Goal: Feedback & Contribution: Contribute content

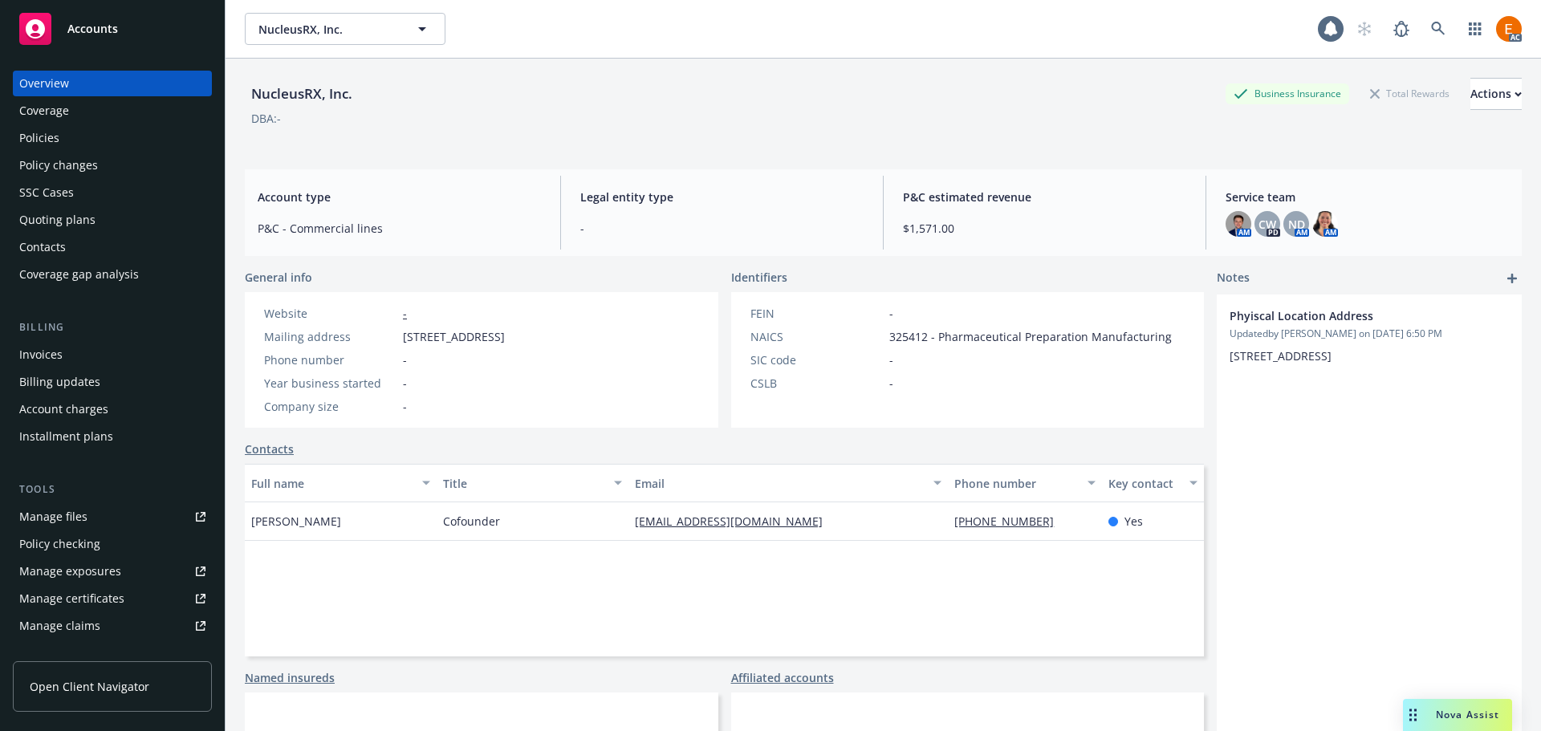
click at [103, 225] on div "Quoting plans" at bounding box center [112, 220] width 186 height 26
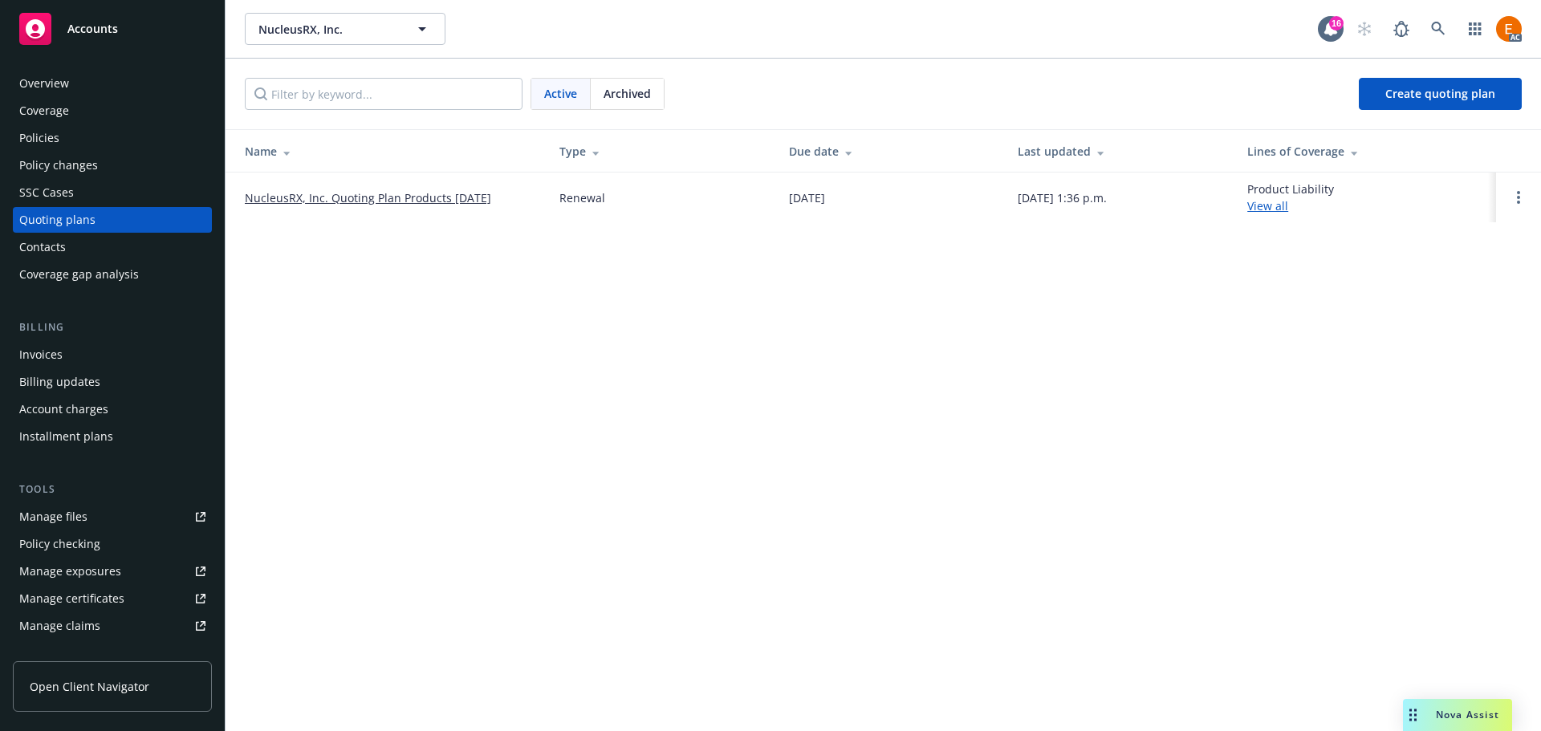
click at [439, 197] on link "NucleusRX, Inc. Quoting Plan Products [DATE]" at bounding box center [368, 197] width 246 height 17
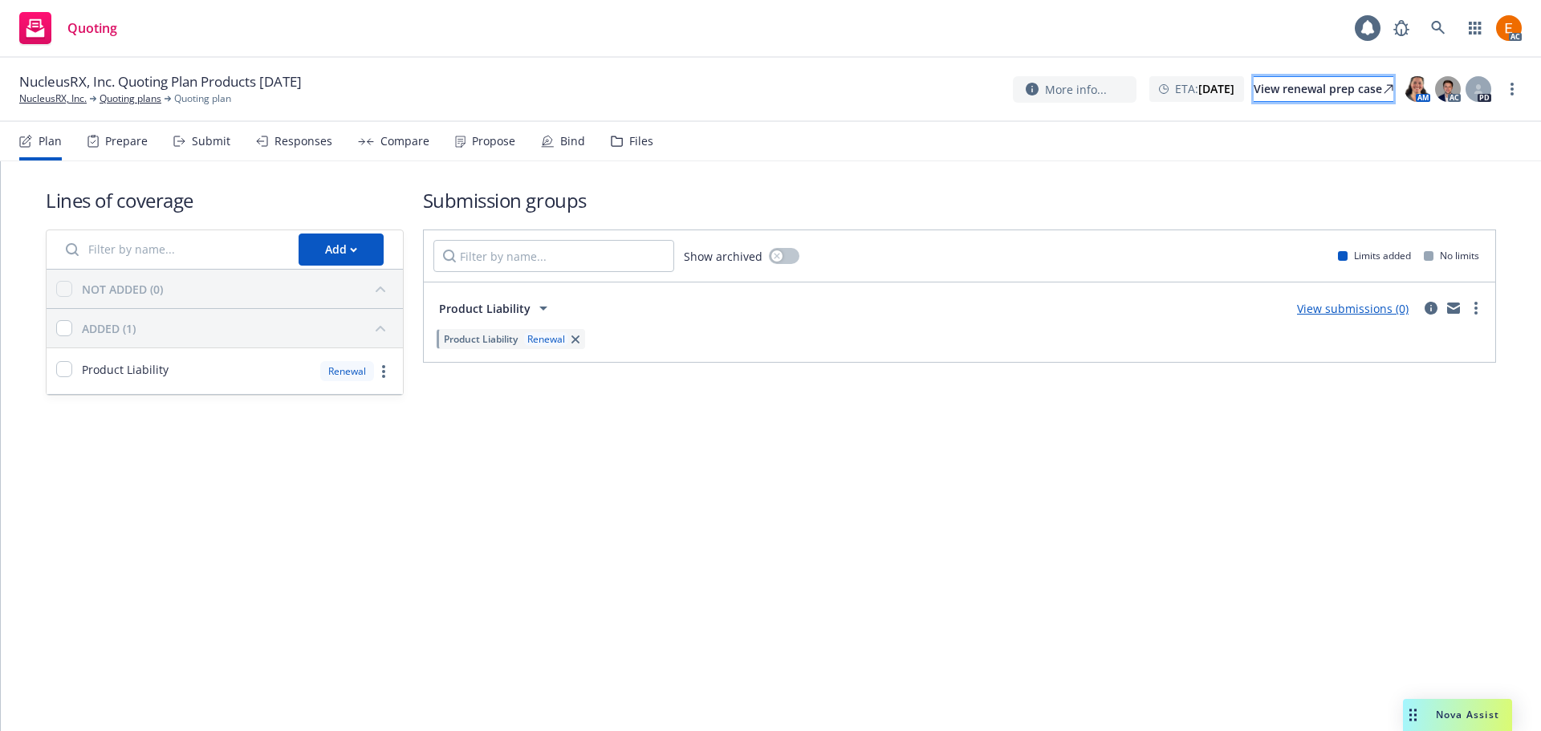
click at [1253, 91] on div "View renewal prep case" at bounding box center [1323, 89] width 140 height 24
click at [631, 139] on div "Files" at bounding box center [641, 141] width 24 height 13
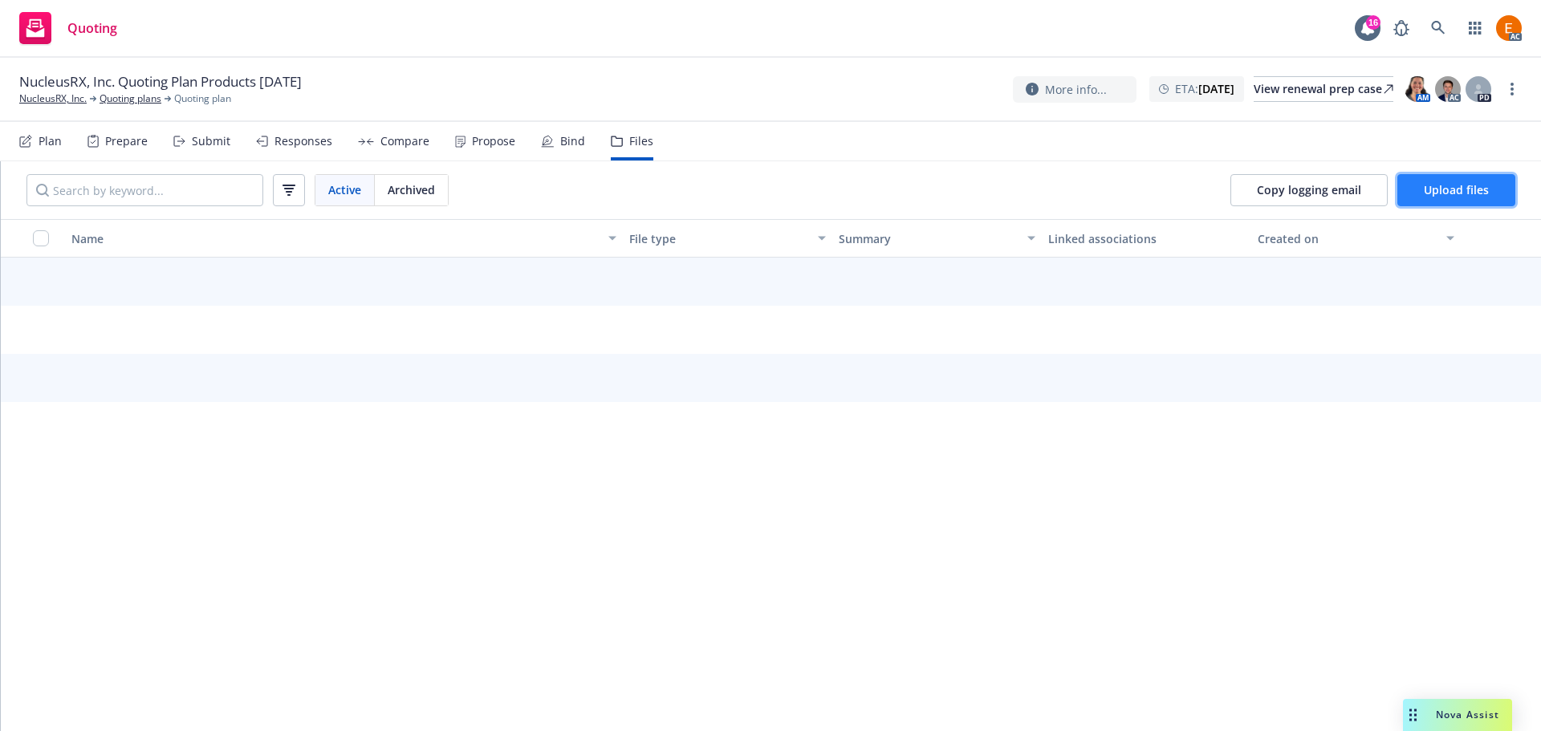
click at [1460, 185] on span "Upload files" at bounding box center [1455, 189] width 65 height 15
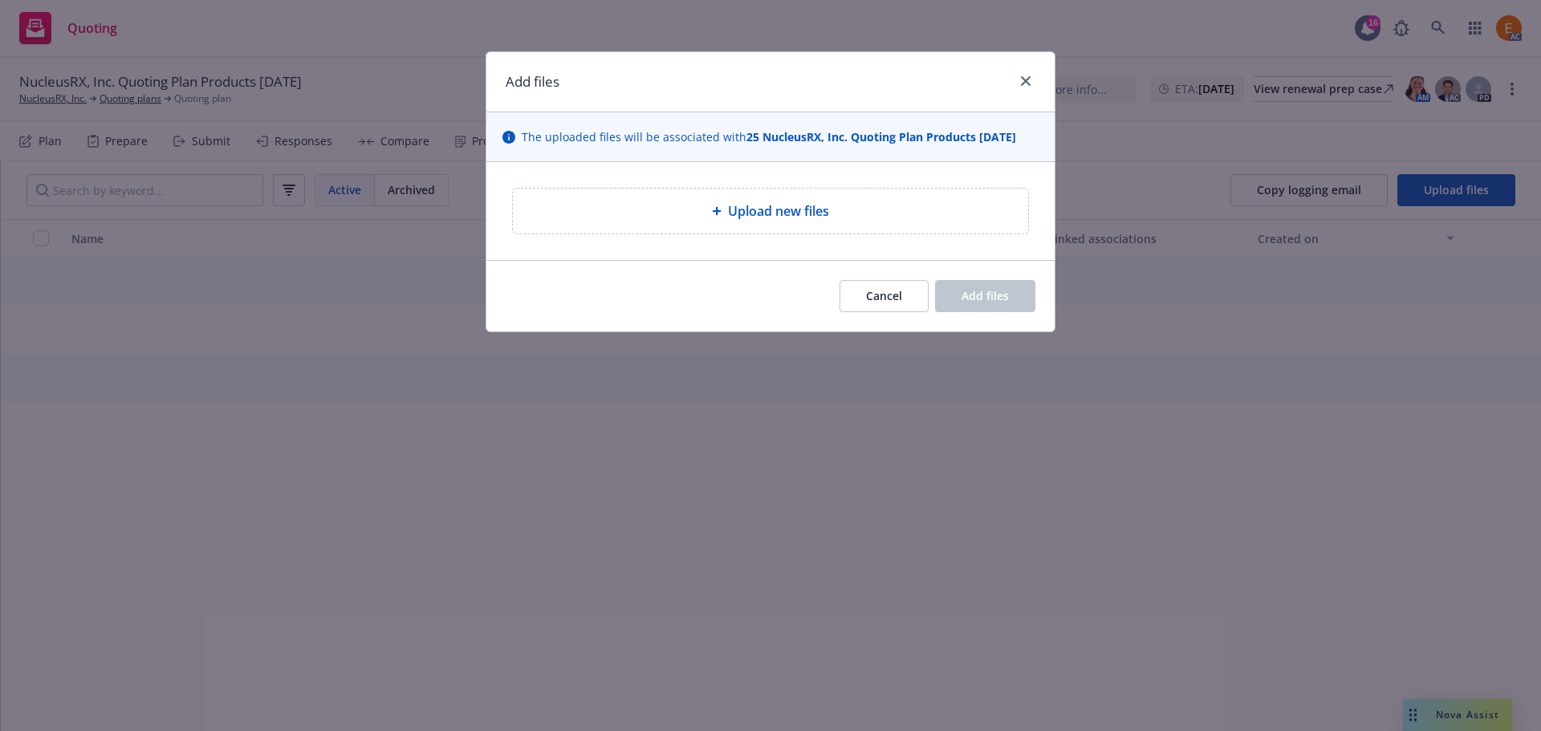
click at [741, 211] on span "Upload new files" at bounding box center [778, 210] width 101 height 19
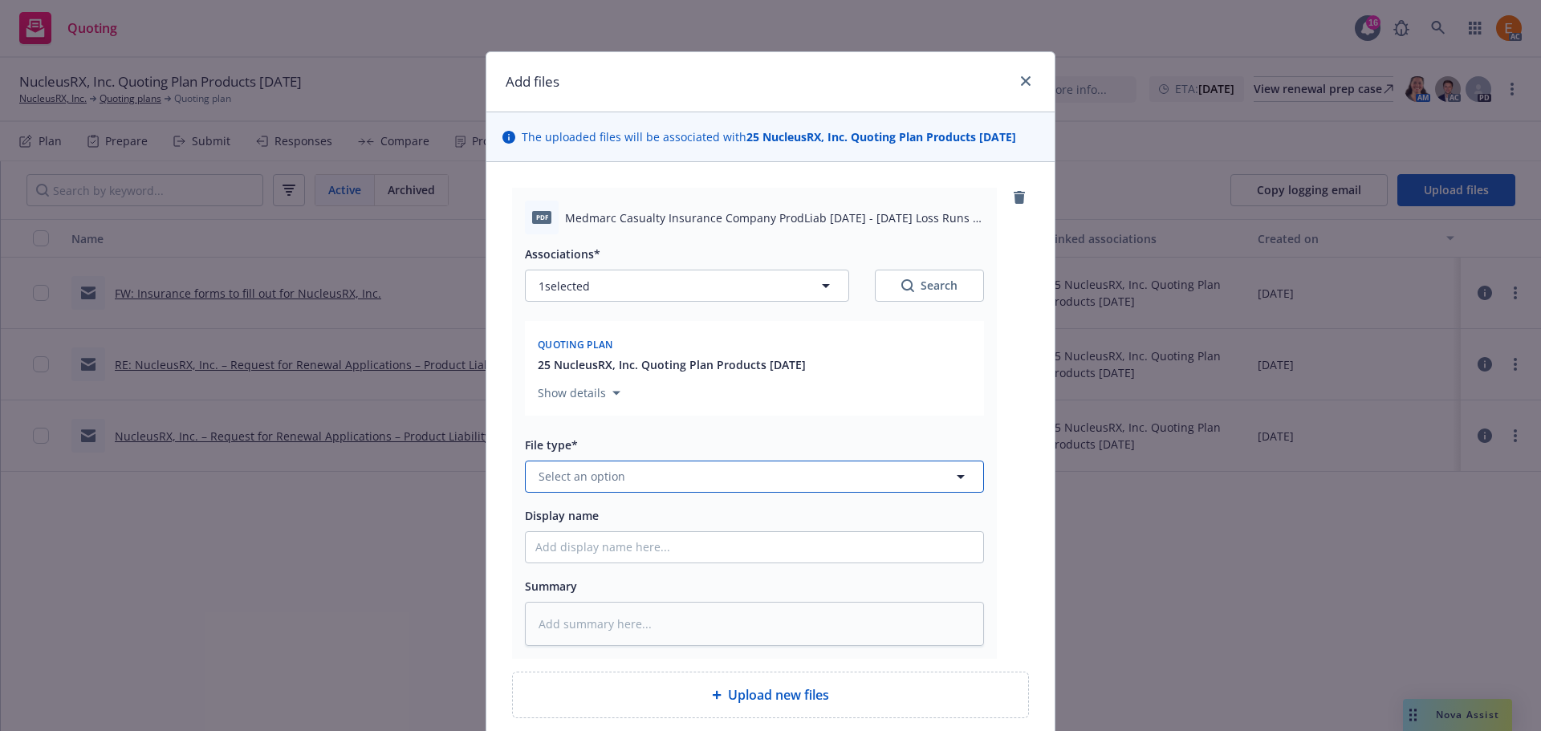
click at [647, 473] on button "Select an option" at bounding box center [754, 477] width 459 height 32
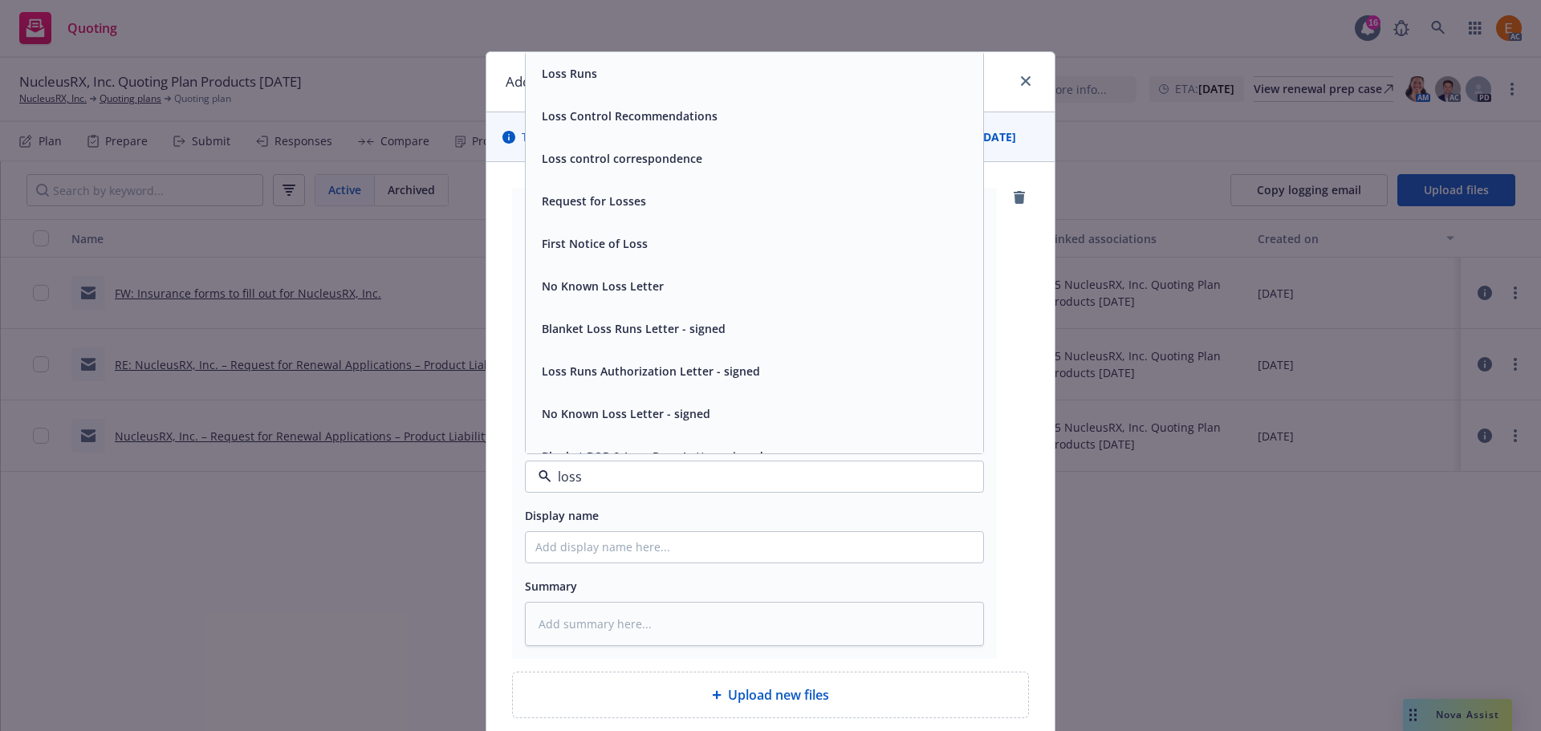
type input "loss r"
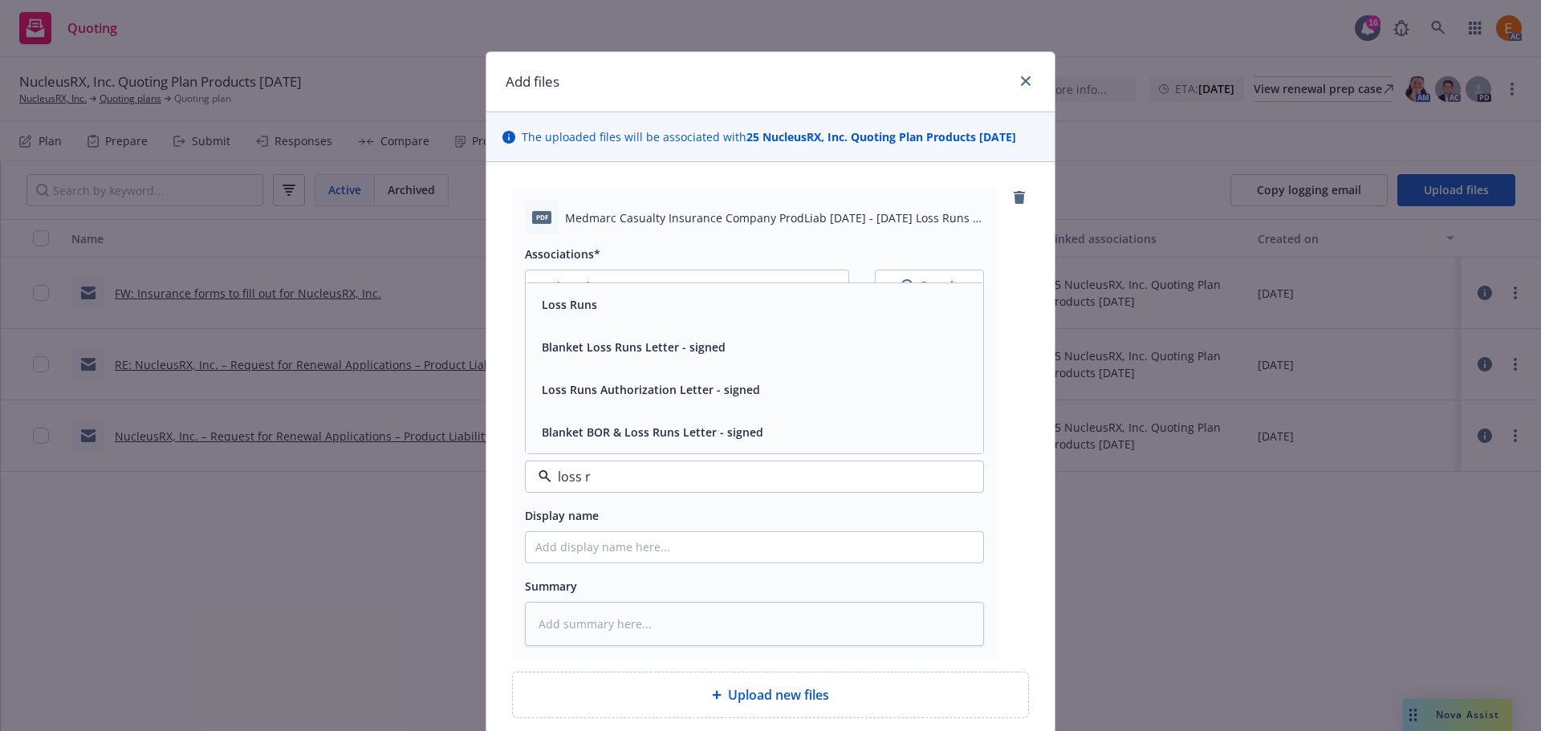
click at [661, 293] on div "Loss Runs" at bounding box center [754, 304] width 438 height 23
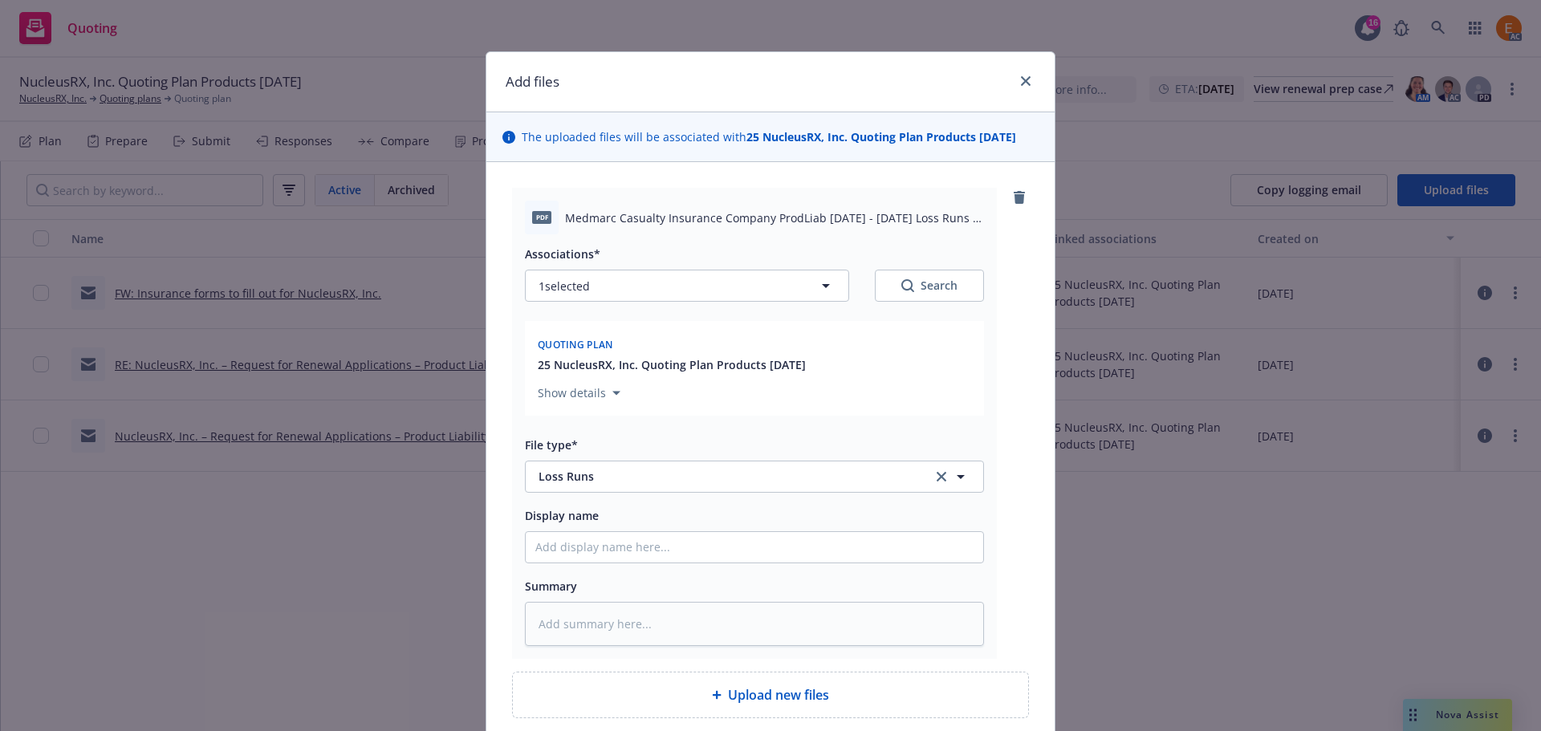
click at [858, 292] on div "1 selected Search" at bounding box center [754, 286] width 459 height 32
click at [840, 272] on button "1 selected" at bounding box center [687, 286] width 324 height 32
type textarea "x"
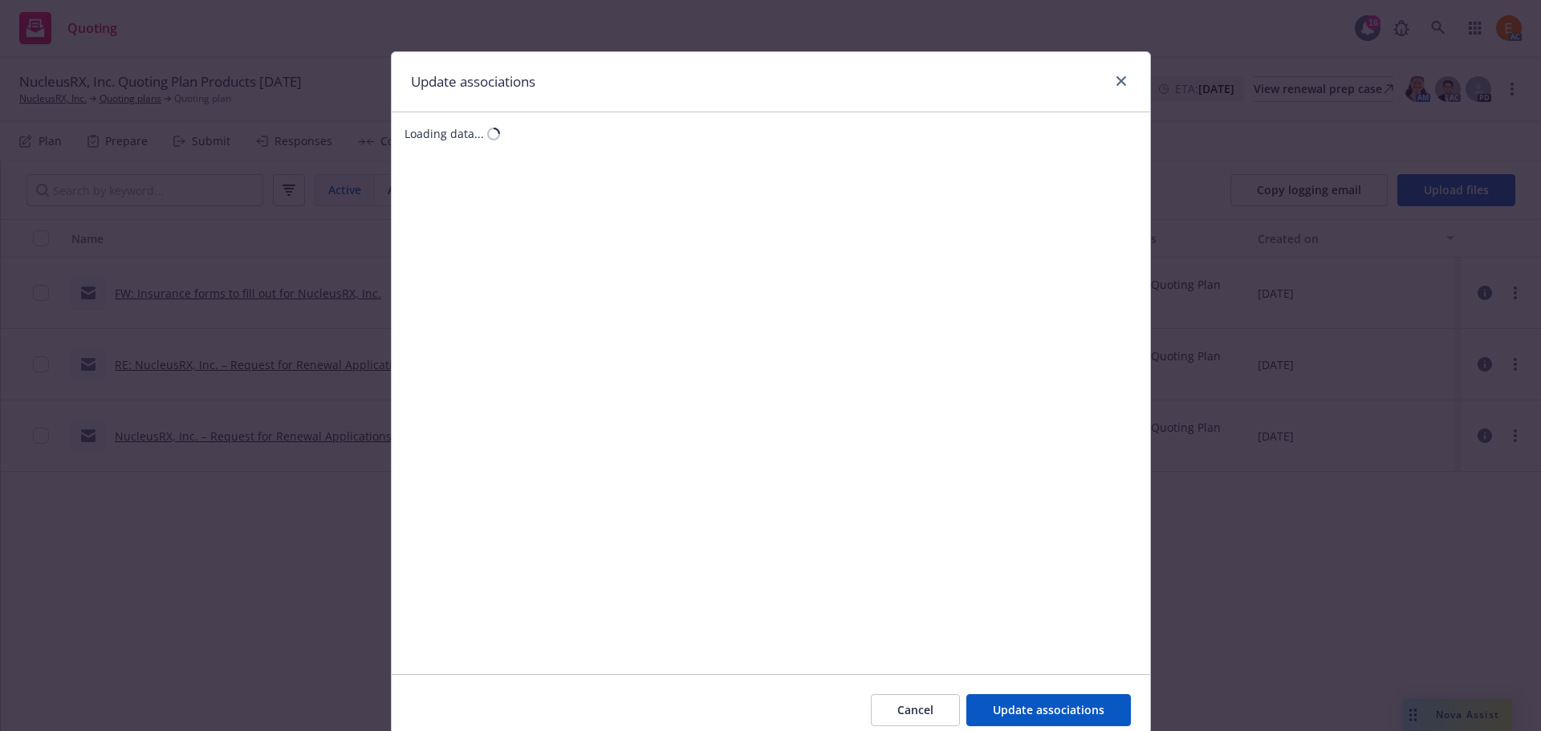
click at [891, 279] on div "Loading data..." at bounding box center [771, 393] width 758 height 562
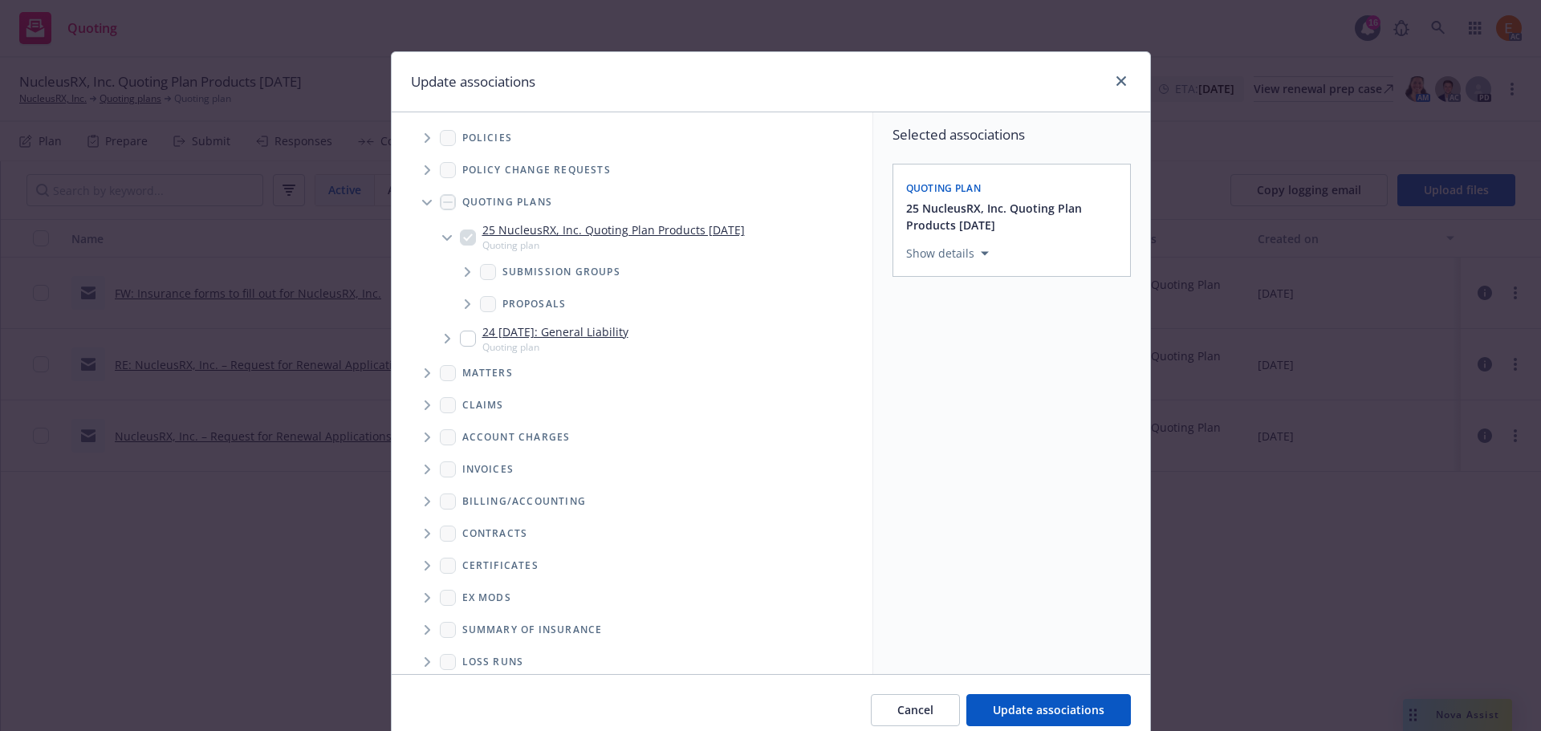
click at [414, 206] on span "Tree Example" at bounding box center [427, 202] width 26 height 26
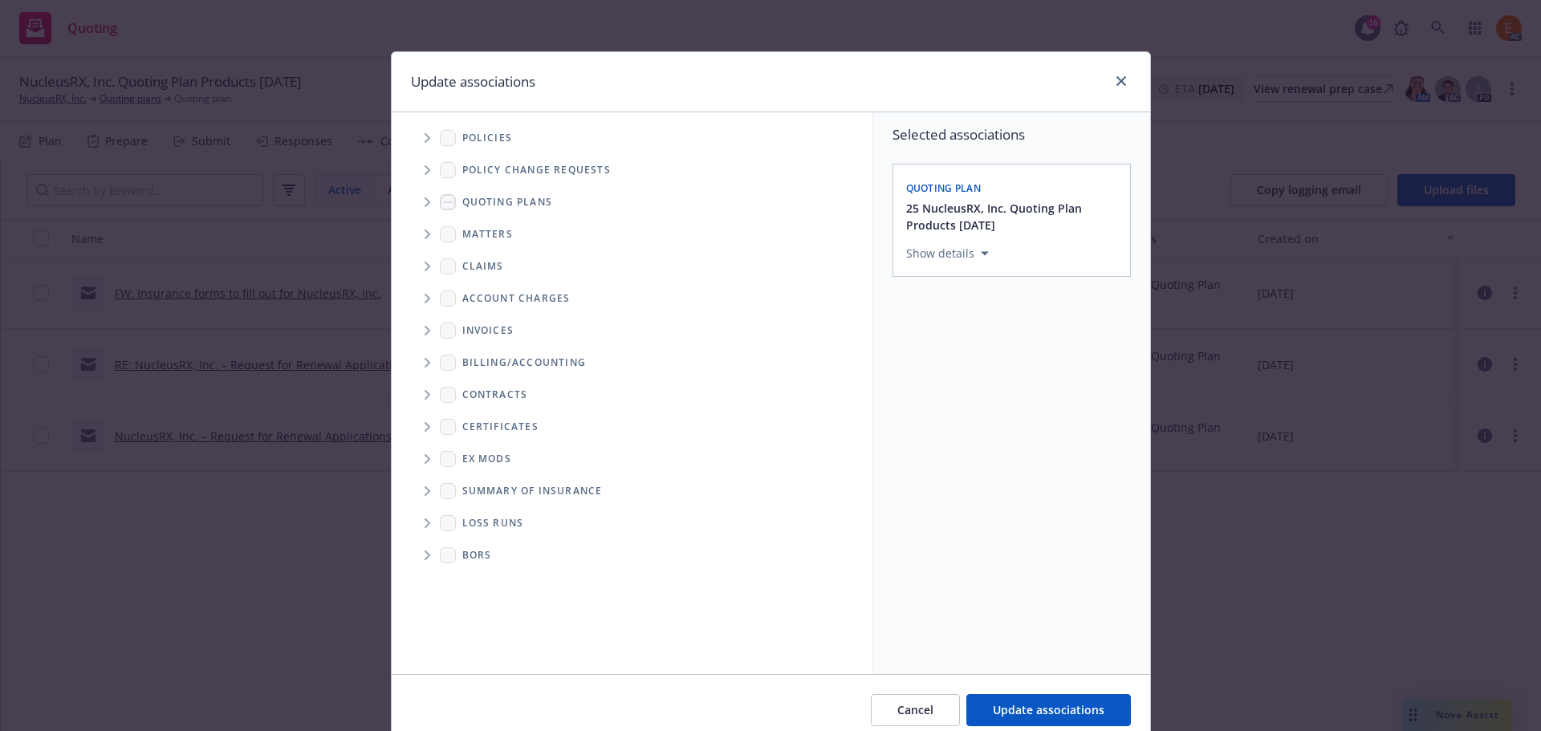
click at [424, 518] on icon "Folder Tree Example" at bounding box center [427, 523] width 6 height 10
click at [473, 546] on div "New Loss Runs folder" at bounding box center [533, 550] width 142 height 23
checkbox input "true"
click at [1045, 369] on div "Select an option" at bounding box center [1005, 364] width 171 height 16
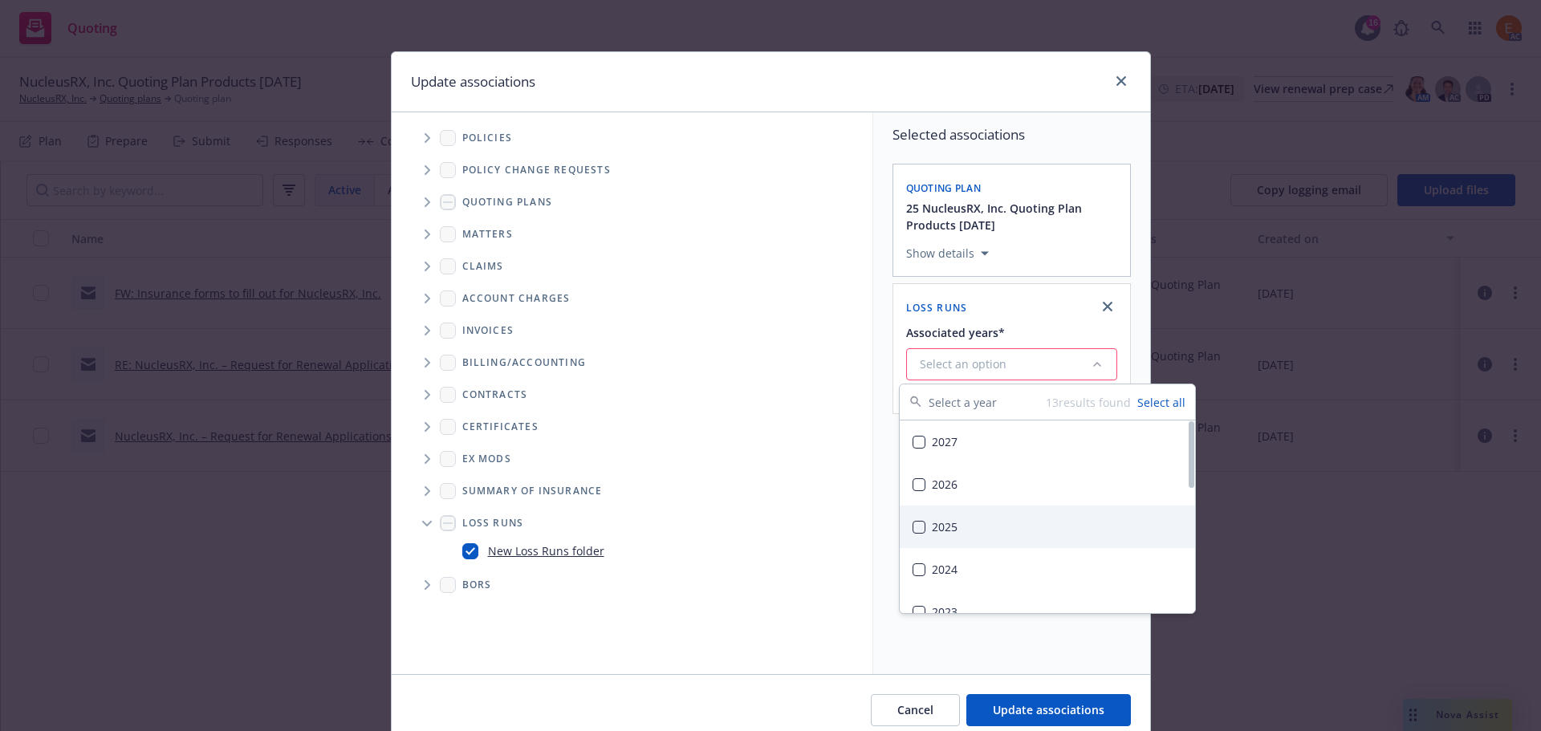
click at [950, 520] on div "2025" at bounding box center [1046, 526] width 295 height 43
click at [1037, 716] on span "Update associations" at bounding box center [1049, 709] width 112 height 15
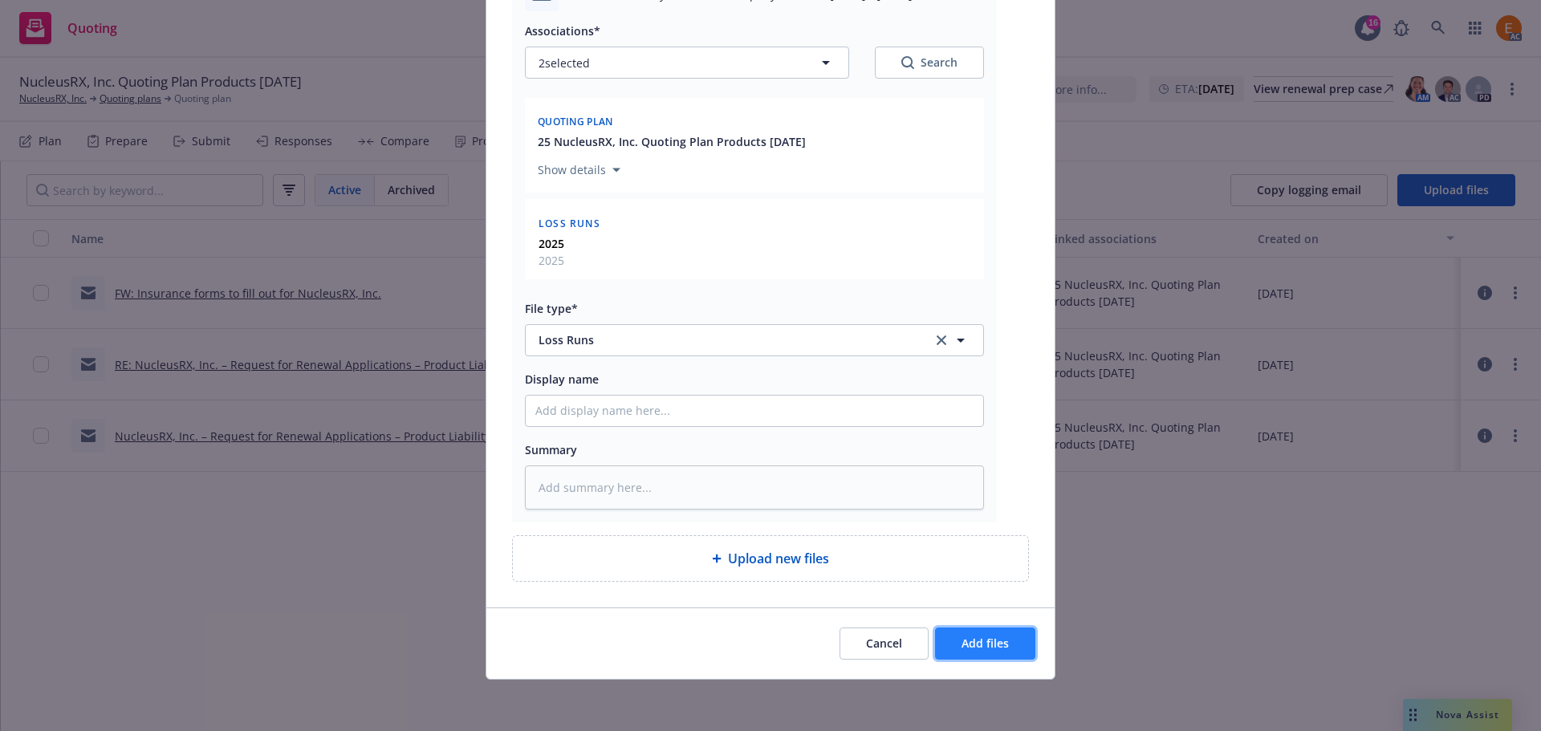
click at [977, 639] on span "Add files" at bounding box center [984, 642] width 47 height 15
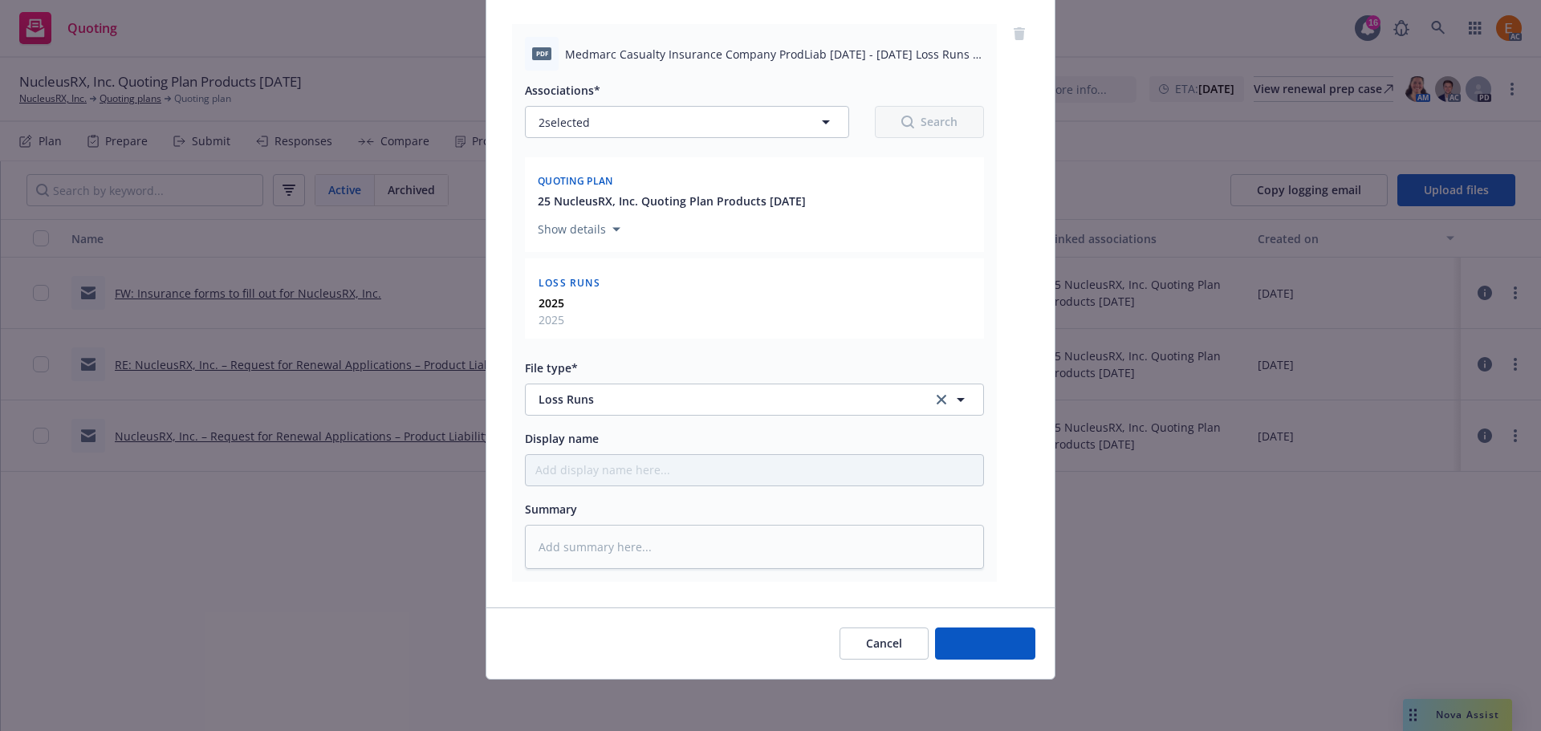
scroll to position [164, 0]
type textarea "x"
